Goal: Task Accomplishment & Management: Manage account settings

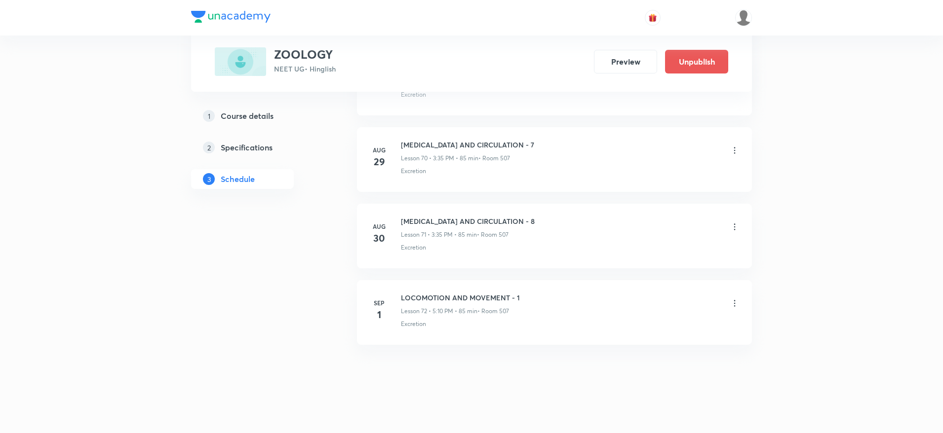
scroll to position [5867, 0]
drag, startPoint x: 400, startPoint y: 287, endPoint x: 551, endPoint y: 286, distance: 150.5
click at [551, 286] on li "Sep 1 LOCOMOTION AND MOVEMENT - 1 Lesson 72 • 5:10 PM • 85 min • Room 507 Excre…" at bounding box center [554, 308] width 395 height 65
click at [733, 296] on icon at bounding box center [734, 299] width 10 height 10
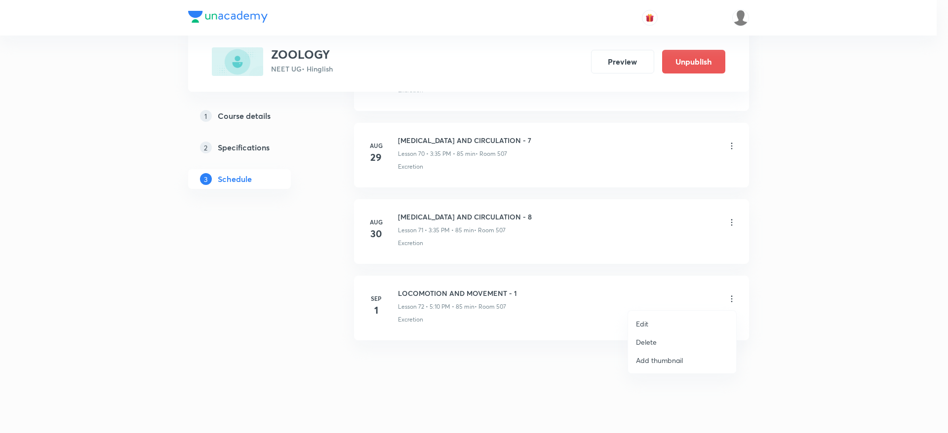
click at [640, 321] on p "Edit" at bounding box center [642, 324] width 12 height 10
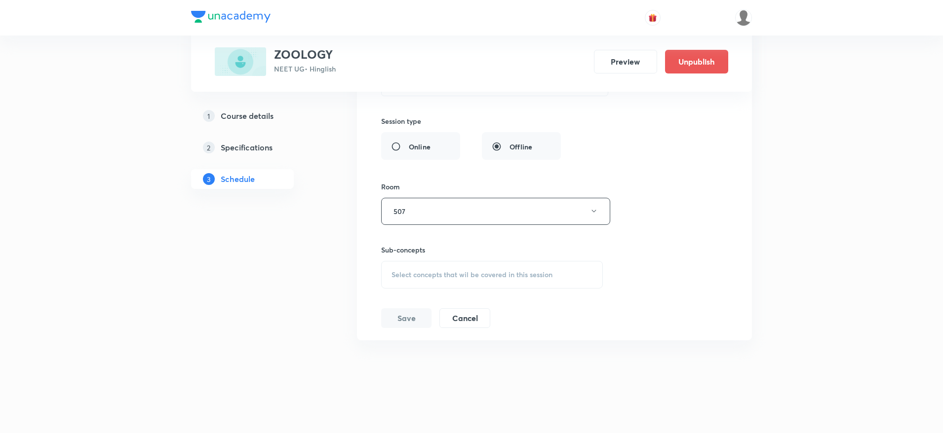
click at [432, 274] on span "Select concepts that wil be covered in this session" at bounding box center [471, 275] width 161 height 8
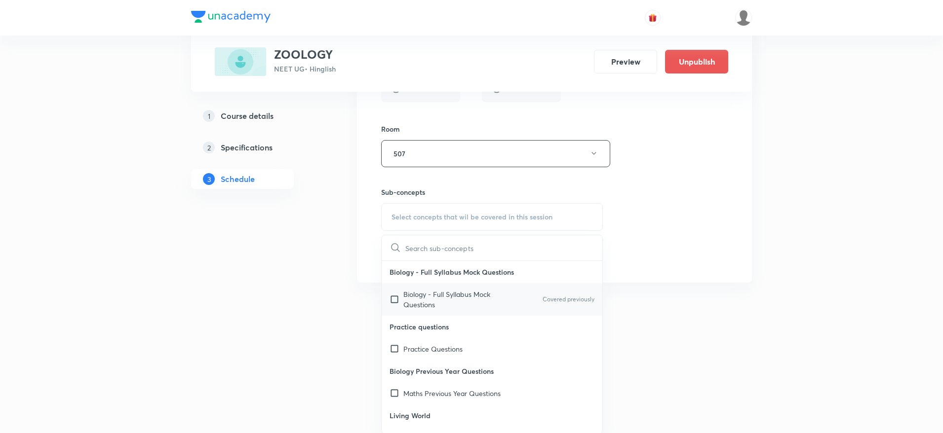
click at [419, 288] on div "Biology - Full Syllabus Mock Questions Covered previously" at bounding box center [492, 299] width 221 height 33
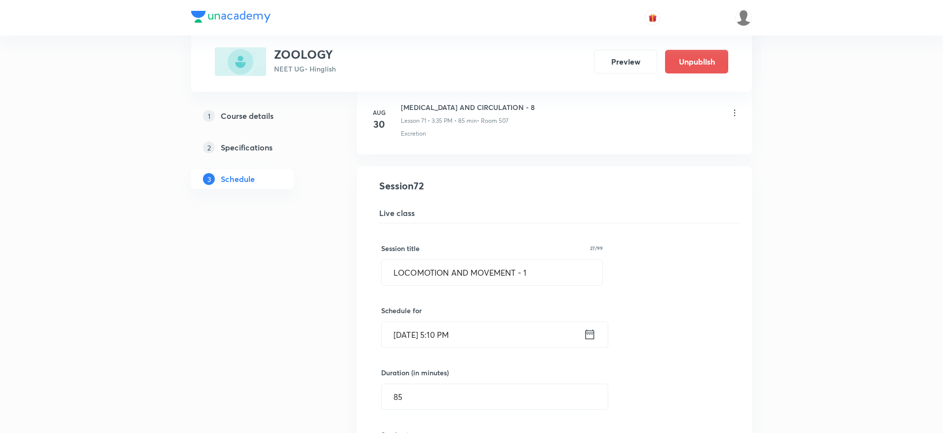
scroll to position [5467, 0]
drag, startPoint x: 545, startPoint y: 262, endPoint x: 192, endPoint y: 299, distance: 354.8
paste input "CHEMICAL COORDINATION AND INTEGRATION"
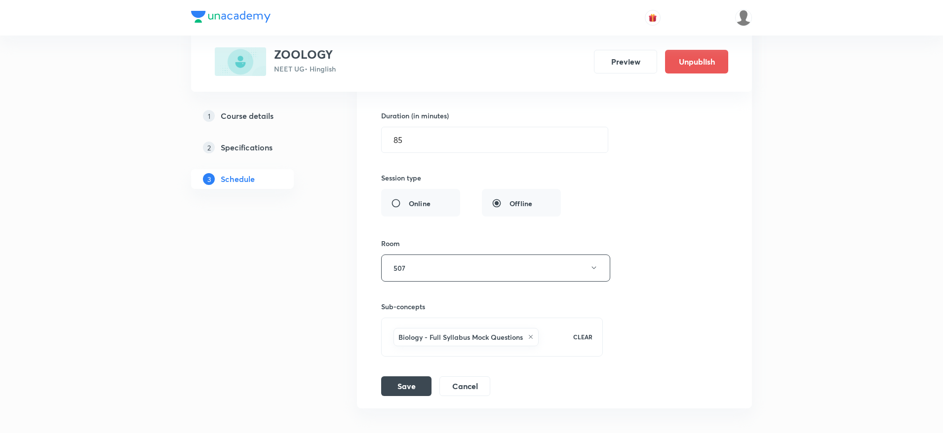
scroll to position [5793, 0]
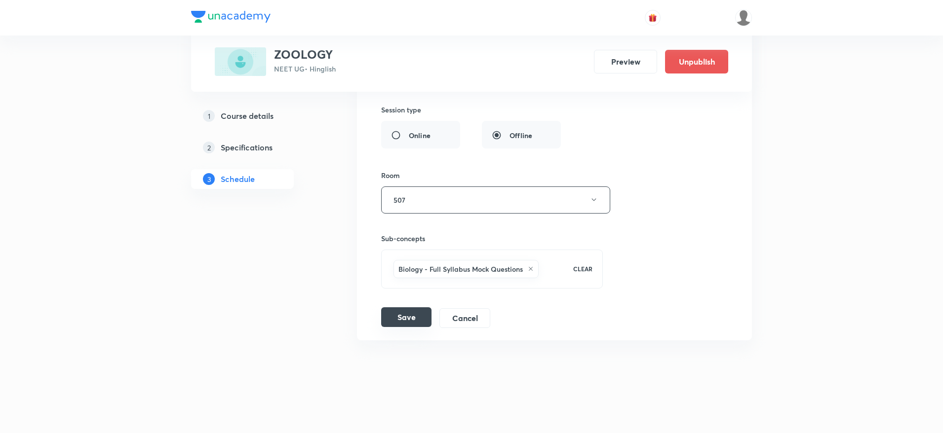
type input "CHEMICAL COORDINATION AND INTEGRATION - 1"
click at [409, 324] on button "Save" at bounding box center [406, 317] width 50 height 20
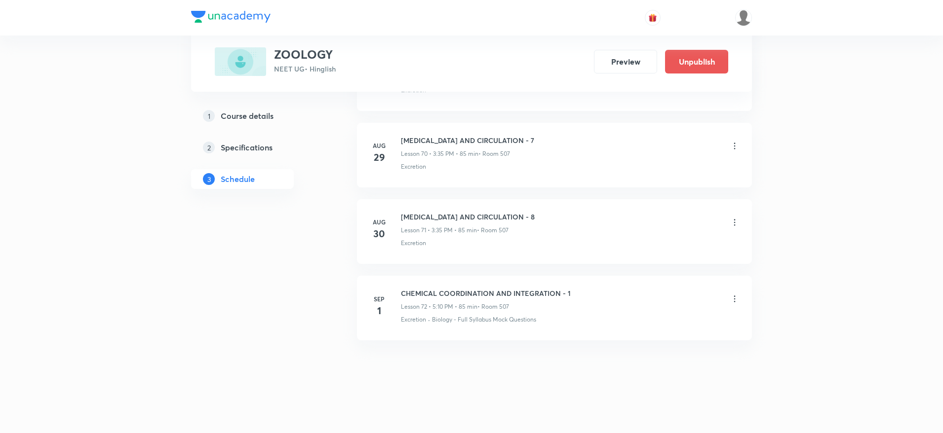
scroll to position [5413, 0]
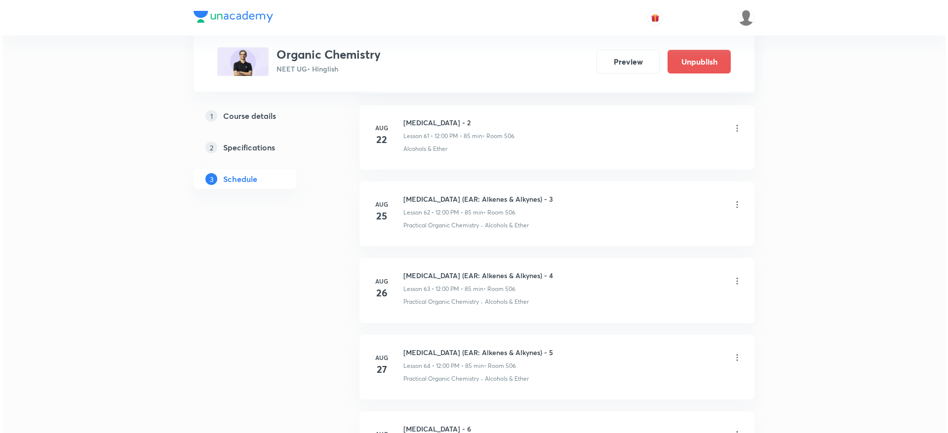
scroll to position [5696, 0]
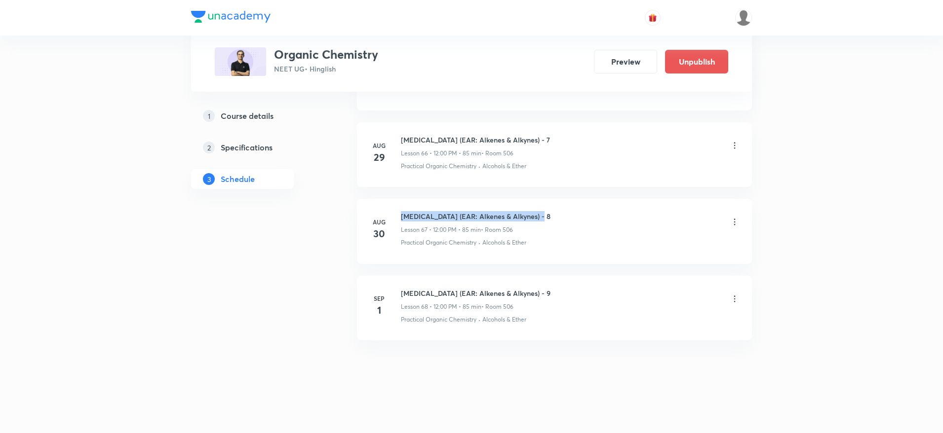
drag, startPoint x: 403, startPoint y: 214, endPoint x: 549, endPoint y: 203, distance: 146.5
click at [549, 203] on li "Aug 30 Hydrocarbons (EAR: Alkenes & Alkynes) - 8 Lesson 67 • 12:00 PM • 85 min …" at bounding box center [554, 231] width 395 height 65
drag, startPoint x: 398, startPoint y: 289, endPoint x: 544, endPoint y: 297, distance: 146.8
click at [544, 297] on div "Sep 1 Hydrocarbons (EAR: Alkenes & Alkynes) - 9 Lesson 68 • 12:00 PM • 85 min •…" at bounding box center [554, 306] width 370 height 36
click at [732, 298] on icon at bounding box center [734, 299] width 10 height 10
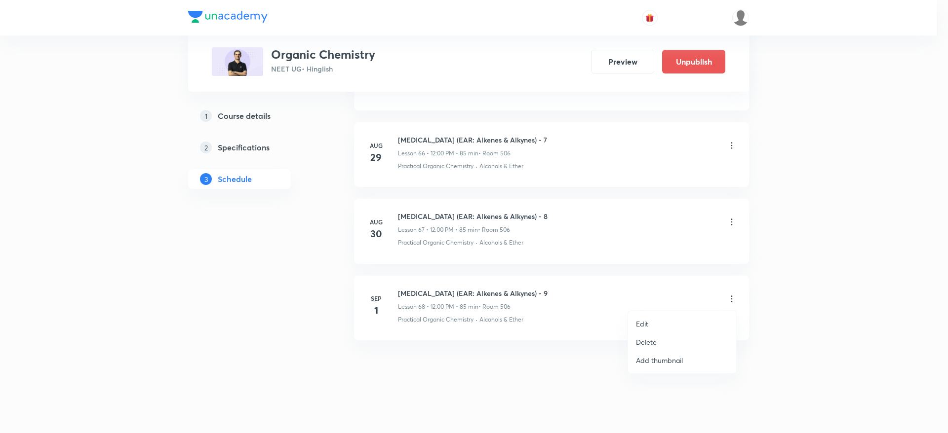
click at [644, 322] on p "Edit" at bounding box center [642, 324] width 12 height 10
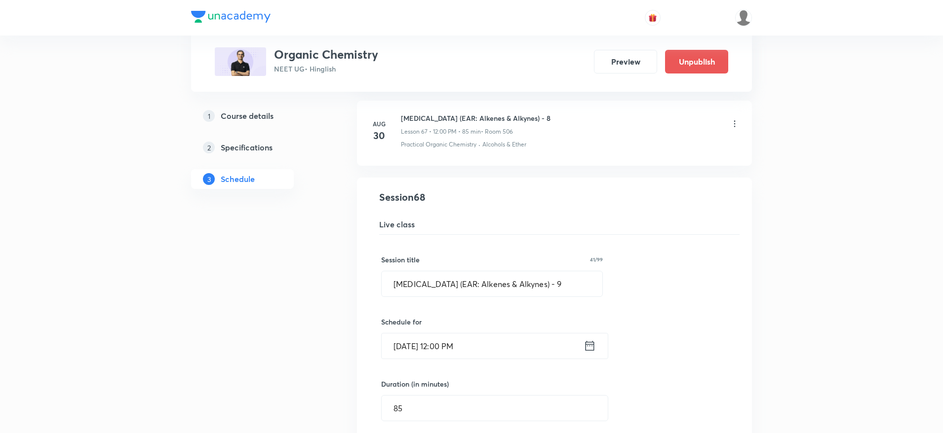
scroll to position [5338, 0]
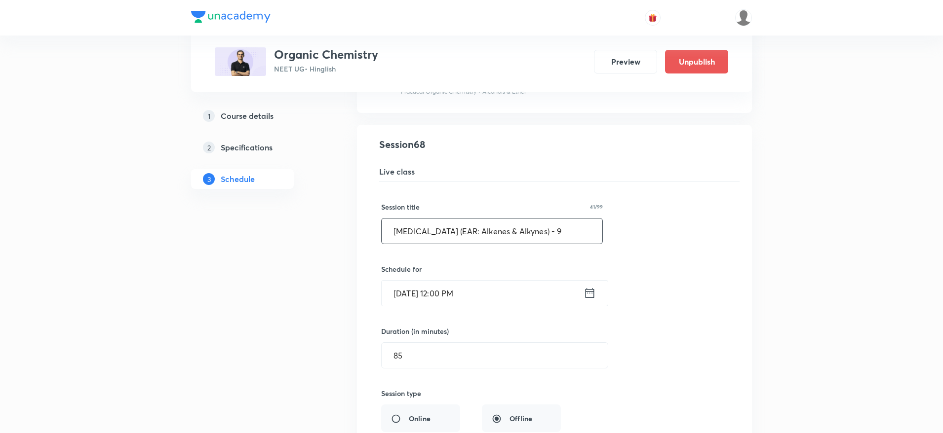
click at [565, 229] on input "[MEDICAL_DATA] (EAR: Alkenes & Alkynes) - 9" at bounding box center [492, 231] width 221 height 25
drag, startPoint x: 571, startPoint y: 230, endPoint x: 350, endPoint y: 217, distance: 221.0
paste input "& FRAR: Alkenes & Alkynes)"
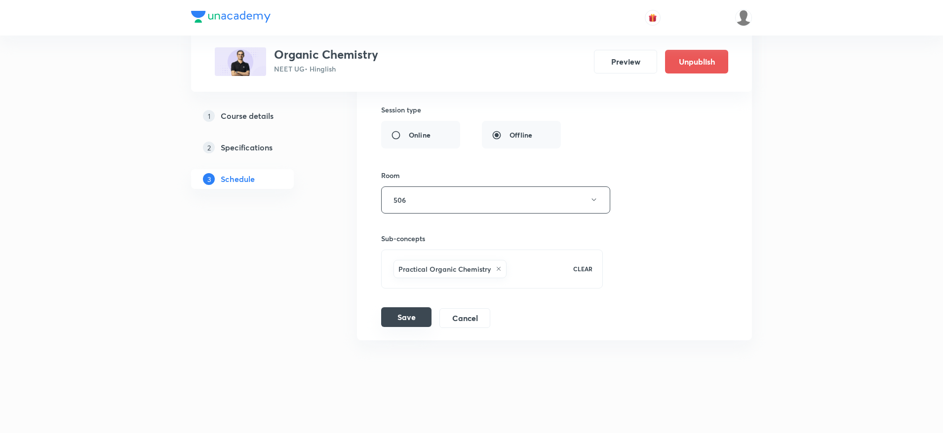
type input "[MEDICAL_DATA] (EAR & FRAR: Alkenes & Alkynes) - 1"
click at [405, 312] on button "Save" at bounding box center [406, 317] width 50 height 20
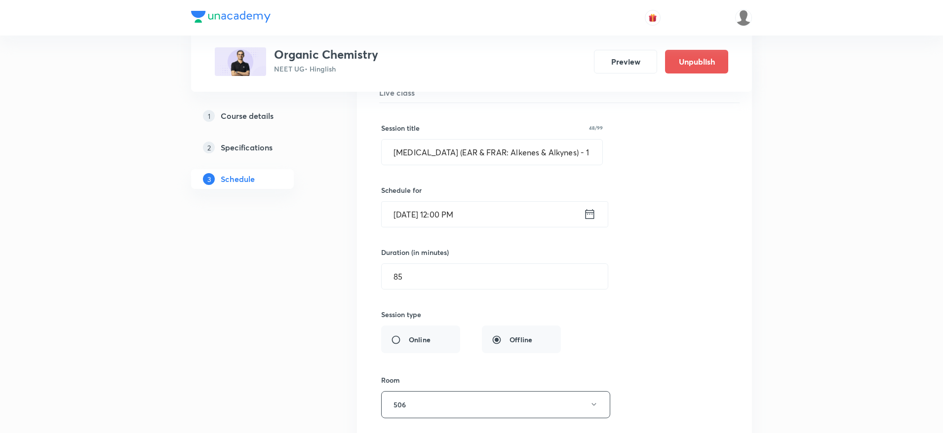
scroll to position [5243, 0]
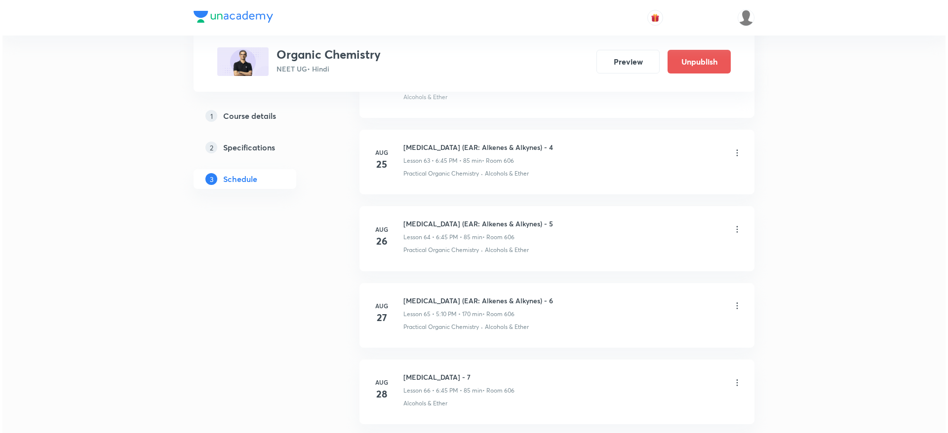
scroll to position [5774, 0]
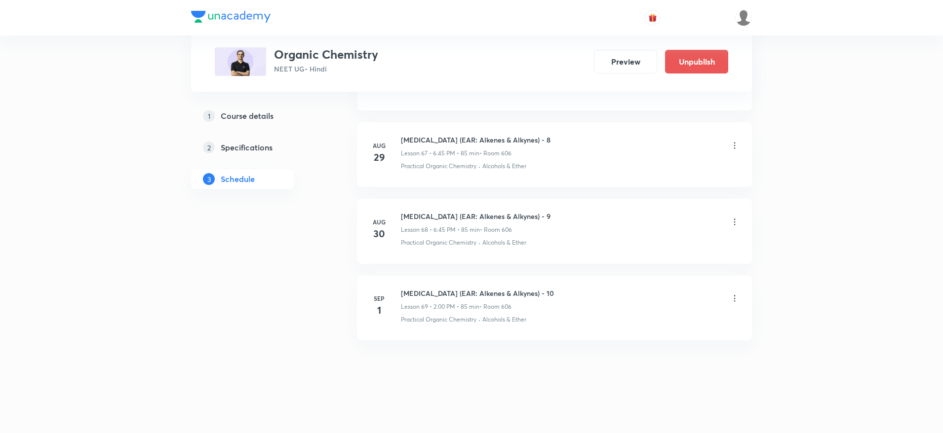
click at [735, 301] on icon at bounding box center [734, 299] width 10 height 10
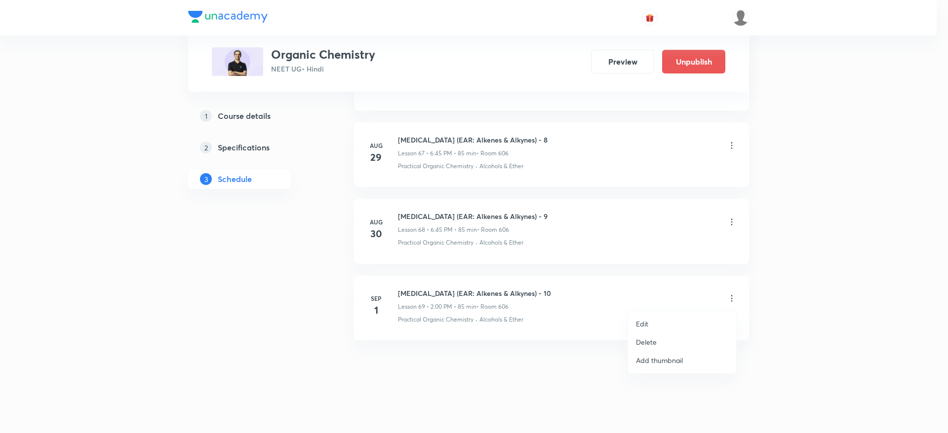
click at [640, 326] on p "Edit" at bounding box center [642, 324] width 12 height 10
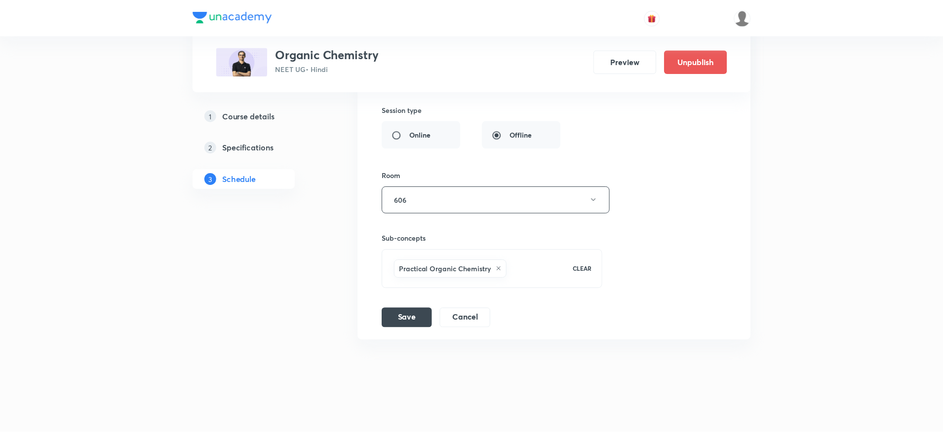
scroll to position [5700, 0]
click at [524, 273] on div "Practical Organic Chemistry" at bounding box center [476, 269] width 171 height 22
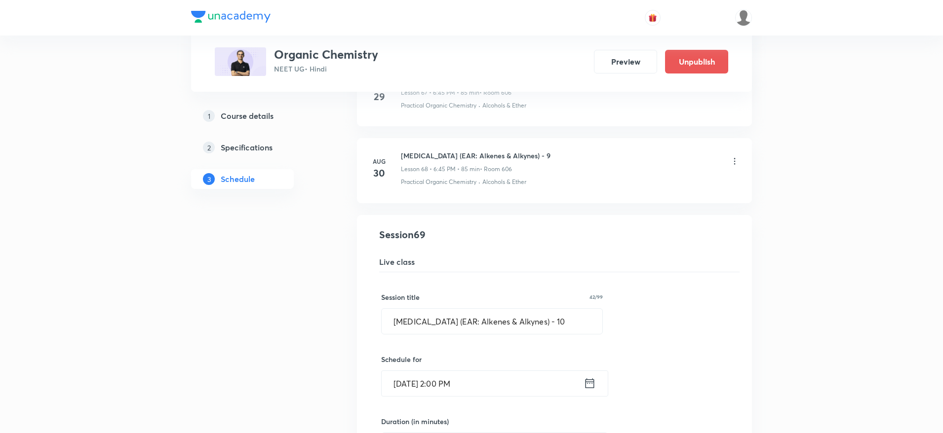
scroll to position [5325, 0]
drag, startPoint x: 575, startPoint y: 321, endPoint x: 300, endPoint y: 363, distance: 279.1
paste input "& FRAR: Alkenes & Alkynes)"
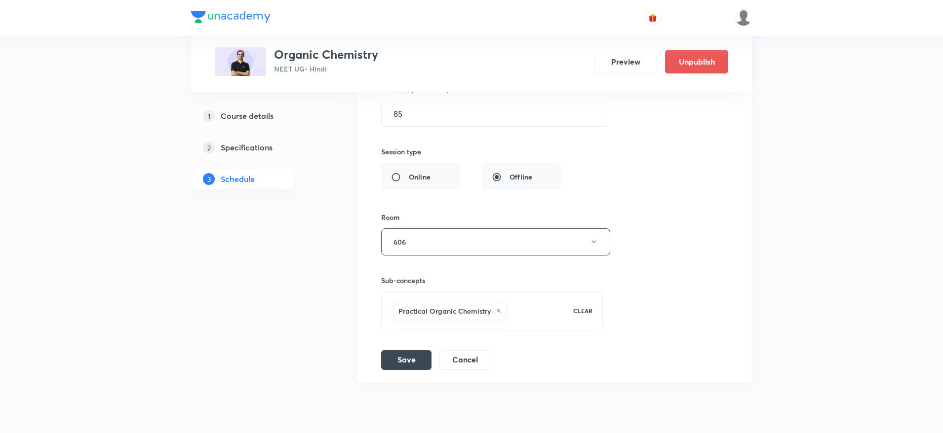
scroll to position [5700, 0]
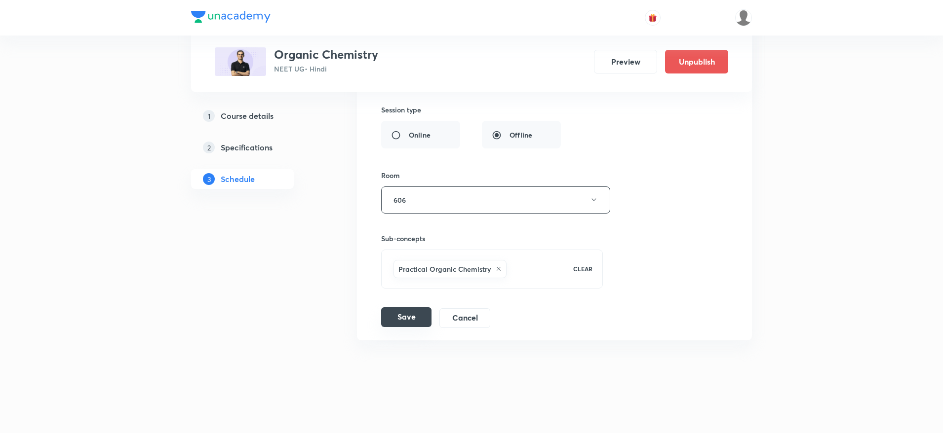
type input "[MEDICAL_DATA] (EAR & FRAR: Alkenes & Alkynes) - 1"
click at [398, 324] on button "Save" at bounding box center [406, 317] width 50 height 20
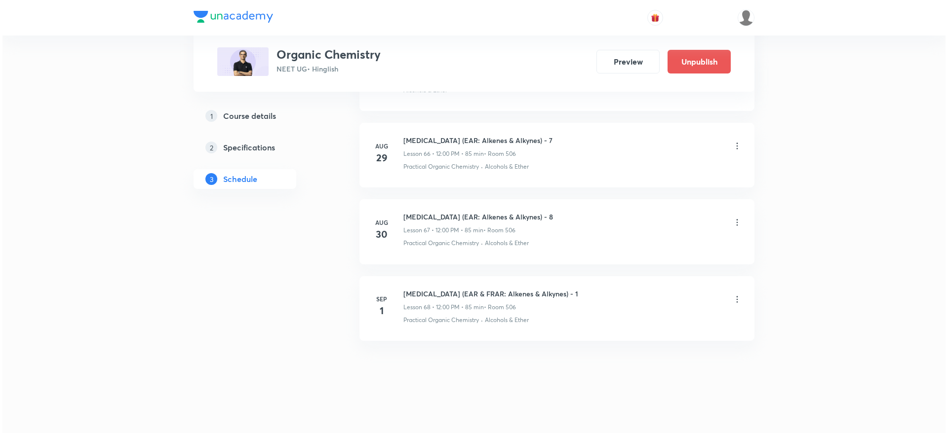
scroll to position [5696, 0]
drag, startPoint x: 402, startPoint y: 214, endPoint x: 549, endPoint y: 216, distance: 147.1
click at [549, 216] on div "[MEDICAL_DATA] (EAR: Alkenes & Alkynes) - 8 Lesson 67 • 12:00 PM • 85 min • Roo…" at bounding box center [570, 222] width 339 height 23
copy h6 "[MEDICAL_DATA] (EAR: Alkenes & Alkynes) - 8"
click at [733, 300] on icon at bounding box center [734, 299] width 10 height 10
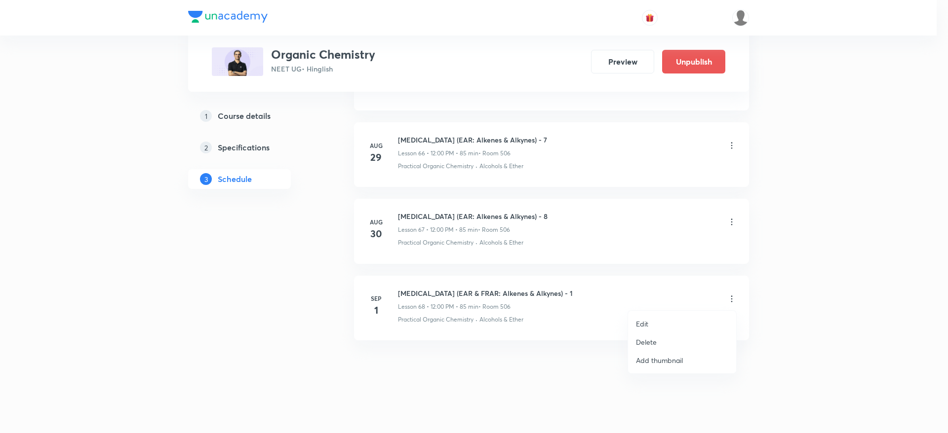
click at [644, 319] on p "Edit" at bounding box center [642, 324] width 12 height 10
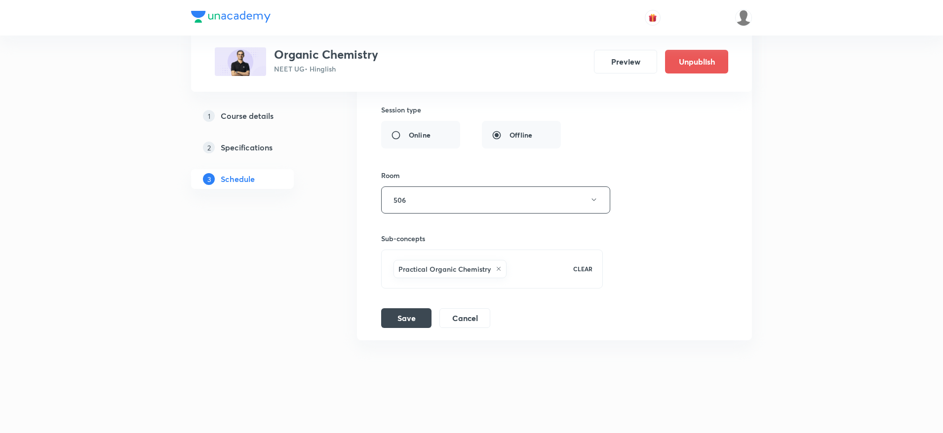
scroll to position [5277, 0]
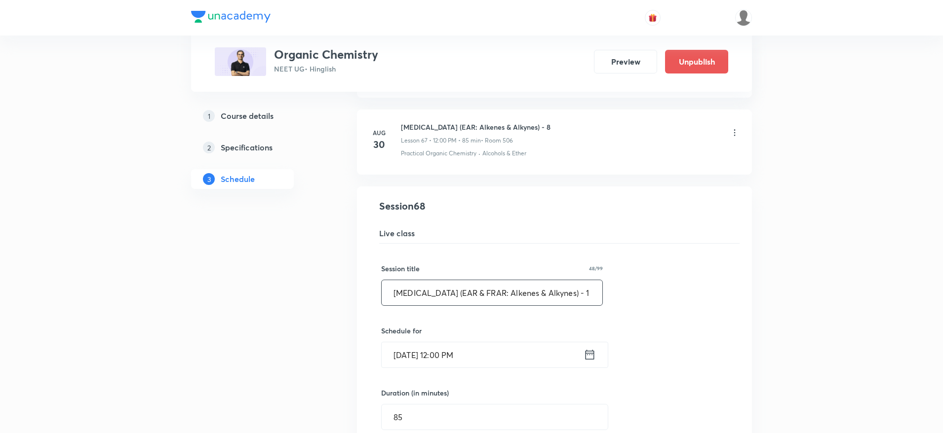
drag, startPoint x: 580, startPoint y: 286, endPoint x: 124, endPoint y: 292, distance: 456.1
paste input ": Alkenes & Alkynes) - 8"
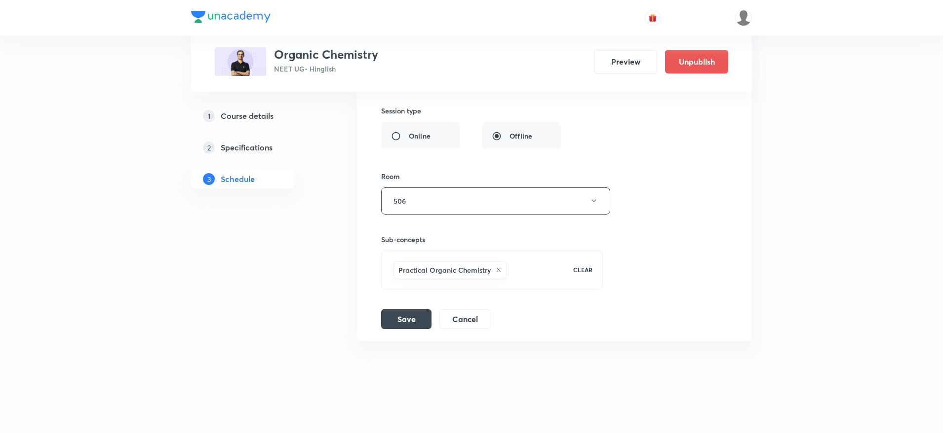
scroll to position [5622, 0]
type input "[MEDICAL_DATA] (EAR: Alkenes & Alkynes) - 9"
click at [400, 324] on button "Save" at bounding box center [406, 317] width 50 height 20
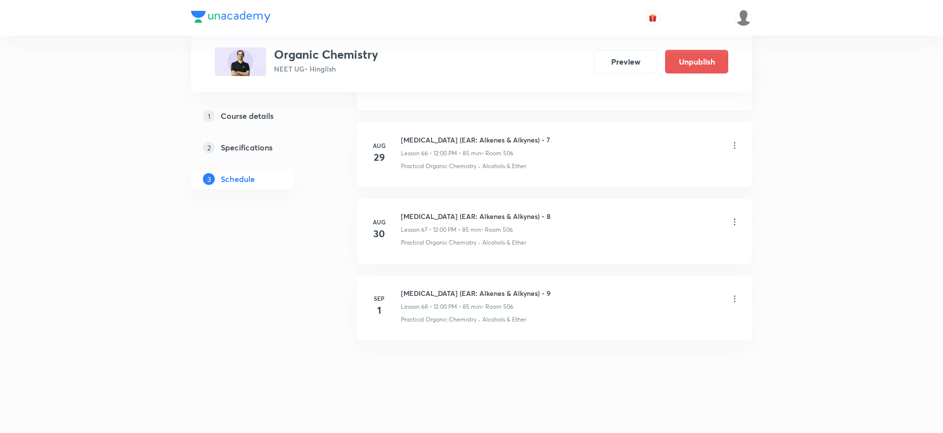
scroll to position [5243, 0]
